Goal: Find specific page/section: Find specific page/section

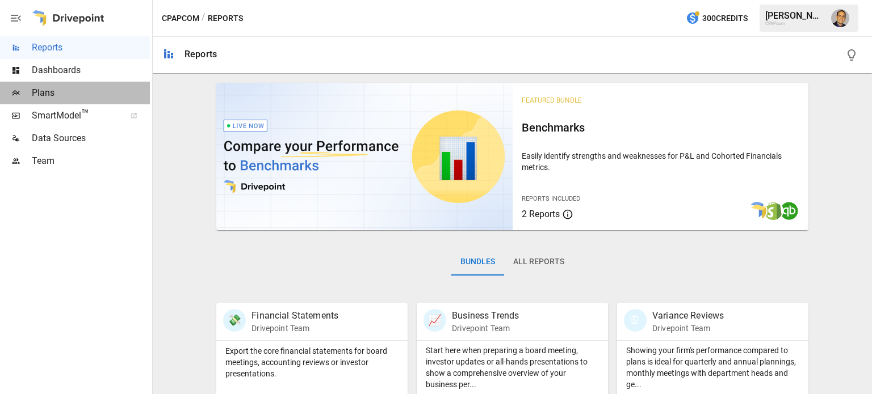
click at [57, 95] on span "Plans" at bounding box center [91, 93] width 118 height 14
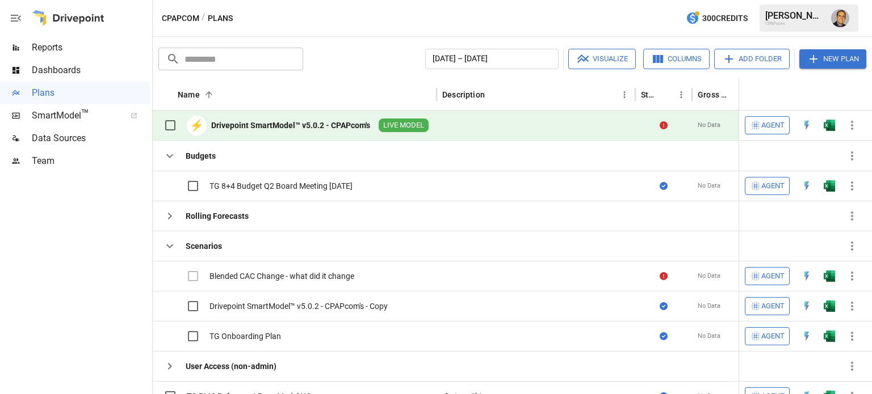
click at [326, 131] on div "⚡ Drivepoint SmartModel™ v5.0.2 - CPAPcom's LIVE MODEL" at bounding box center [293, 125] width 270 height 24
click at [324, 134] on div "⚡ Drivepoint SmartModel™ v5.0.2 - CPAPcom's LIVE MODEL" at bounding box center [293, 125] width 270 height 24
click at [45, 166] on span "Team" at bounding box center [91, 161] width 118 height 14
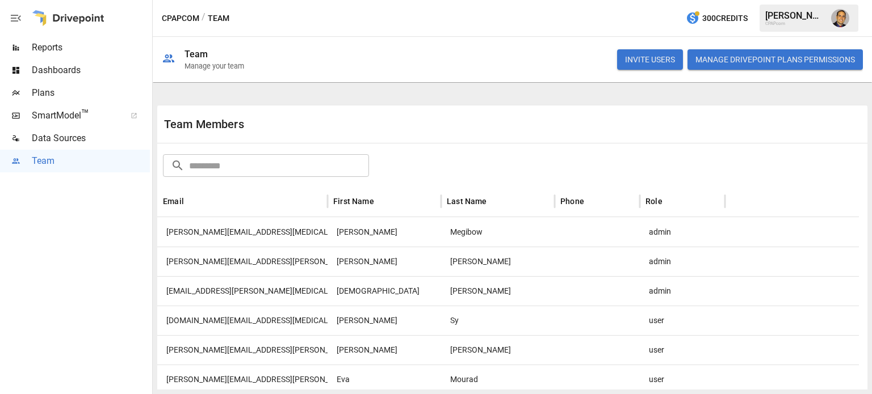
click at [54, 90] on span "Plans" at bounding box center [91, 93] width 118 height 14
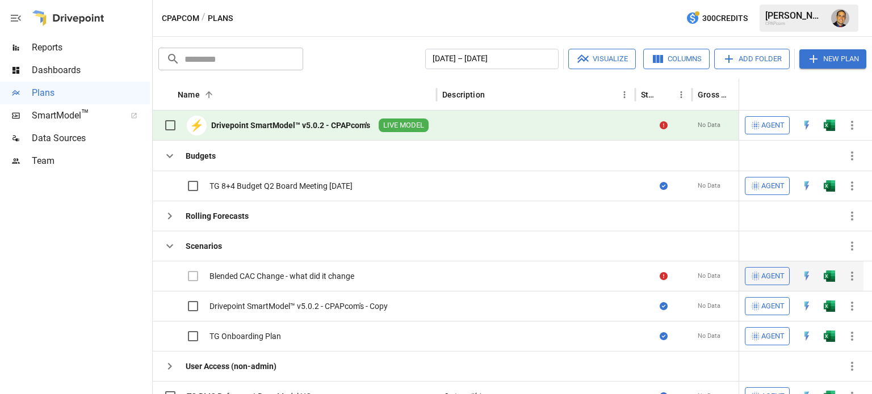
scroll to position [12, 0]
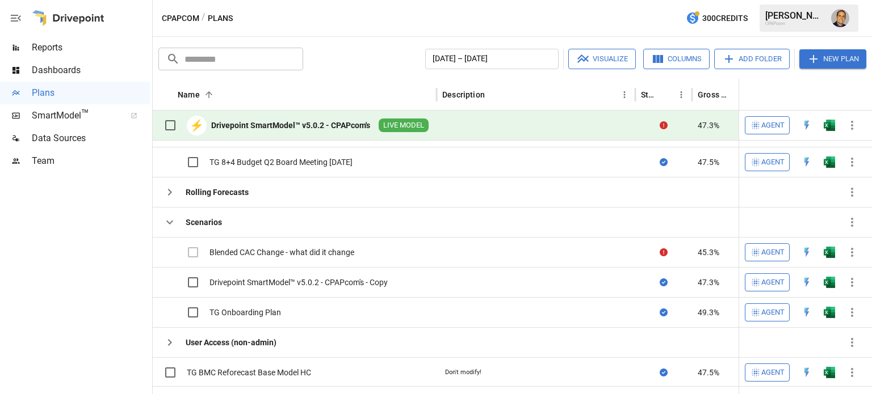
click at [41, 157] on span "Team" at bounding box center [91, 161] width 118 height 14
